Goal: Task Accomplishment & Management: Manage account settings

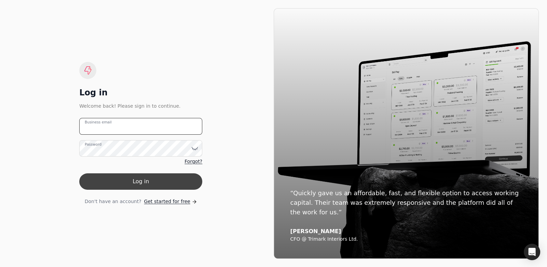
type email "[EMAIL_ADDRESS][DOMAIN_NAME]"
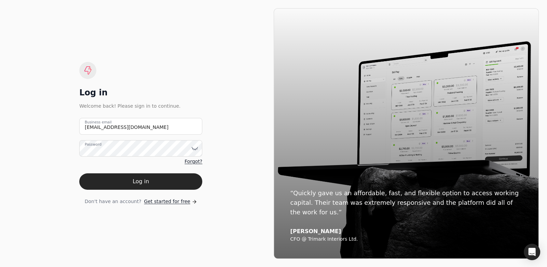
drag, startPoint x: 170, startPoint y: 180, endPoint x: 226, endPoint y: 165, distance: 58.4
click at [226, 166] on div "Log in Welcome back! Please sign in to continue. [EMAIL_ADDRESS][DOMAIN_NAME] B…" at bounding box center [140, 133] width 265 height 250
click at [196, 149] on icon at bounding box center [195, 148] width 6 height 2
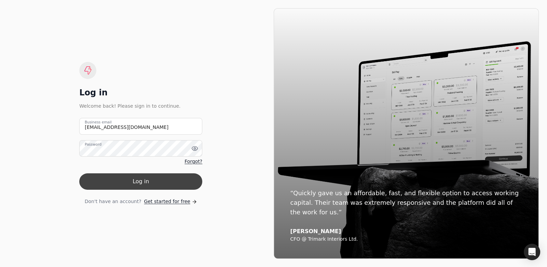
click at [164, 179] on button "Log in" at bounding box center [140, 181] width 123 height 16
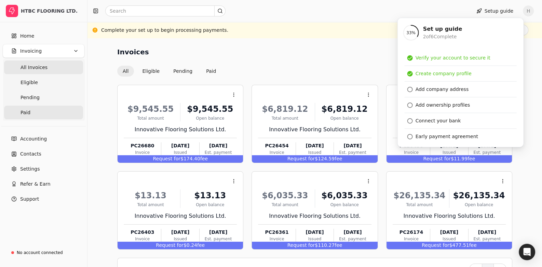
click at [24, 114] on span "Paid" at bounding box center [25, 112] width 10 height 7
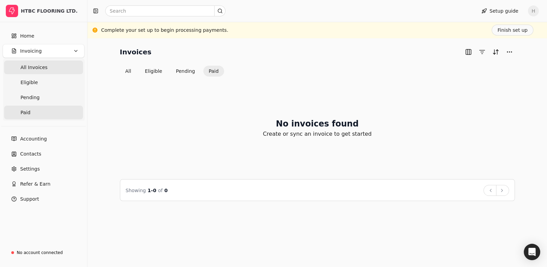
click at [45, 66] on Invoices "All Invoices" at bounding box center [43, 67] width 79 height 14
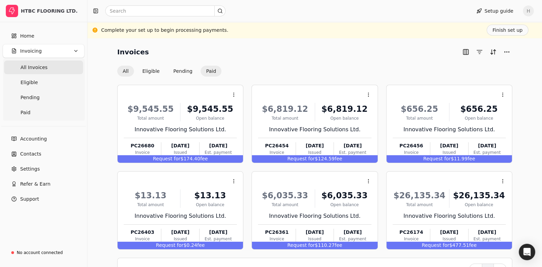
click at [206, 72] on button "Paid" at bounding box center [210, 71] width 21 height 11
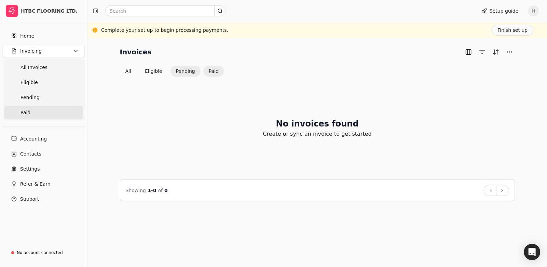
click at [187, 72] on button "Pending" at bounding box center [185, 71] width 30 height 11
click at [157, 73] on button "Eligible" at bounding box center [153, 71] width 28 height 11
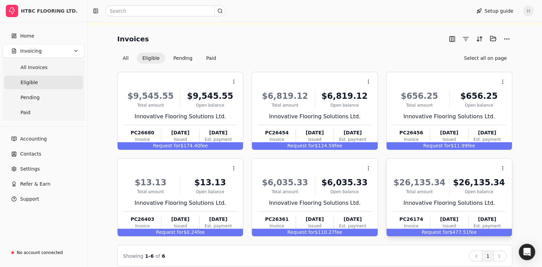
scroll to position [20, 0]
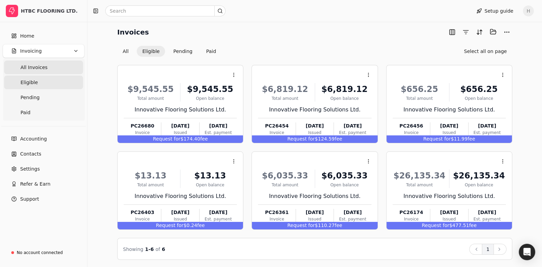
click at [44, 68] on Invoices "All Invoices" at bounding box center [43, 67] width 79 height 14
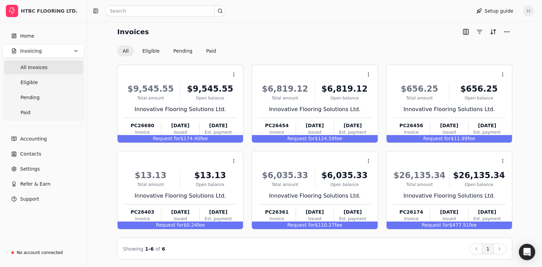
click at [42, 65] on span "All Invoices" at bounding box center [33, 67] width 27 height 7
click at [51, 52] on button "Invoicing" at bounding box center [44, 51] width 82 height 14
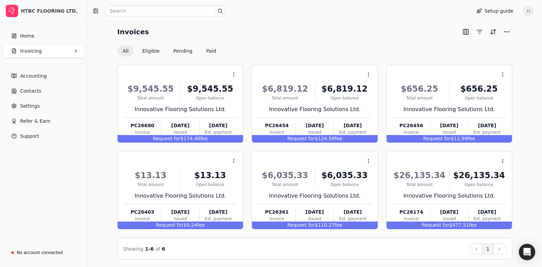
click at [51, 53] on button "Invoicing" at bounding box center [44, 51] width 82 height 14
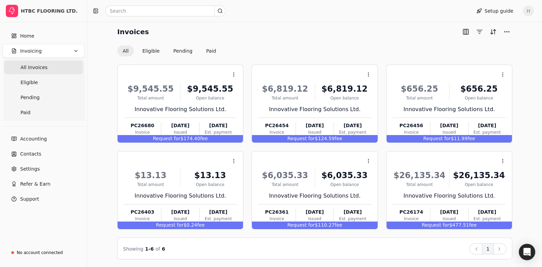
click at [58, 66] on Invoices "All Invoices" at bounding box center [43, 67] width 79 height 14
click at [475, 178] on div "$26,135.34" at bounding box center [479, 175] width 54 height 12
click at [449, 175] on span "Open" at bounding box center [447, 177] width 13 height 7
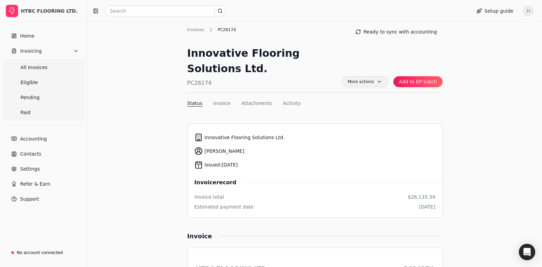
click at [379, 78] on span "More actions" at bounding box center [364, 81] width 46 height 11
click at [422, 107] on nav "Status Invoice Attachments Activity" at bounding box center [314, 105] width 255 height 10
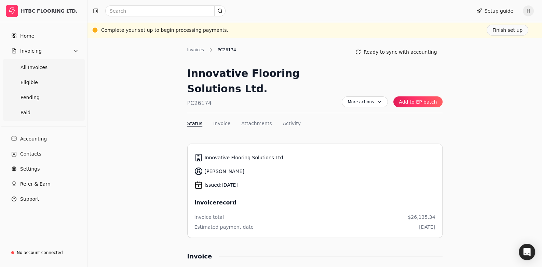
click at [213, 118] on div "Invoices PC26174 Ready to sync with accounting Innovative Flooring Solutions Lt…" at bounding box center [314, 87] width 255 height 83
click at [216, 124] on button "Invoice" at bounding box center [221, 123] width 17 height 7
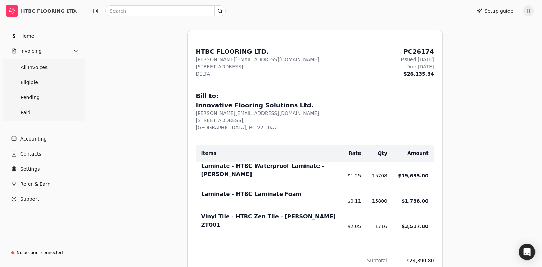
scroll to position [374, 0]
